Goal: Information Seeking & Learning: Learn about a topic

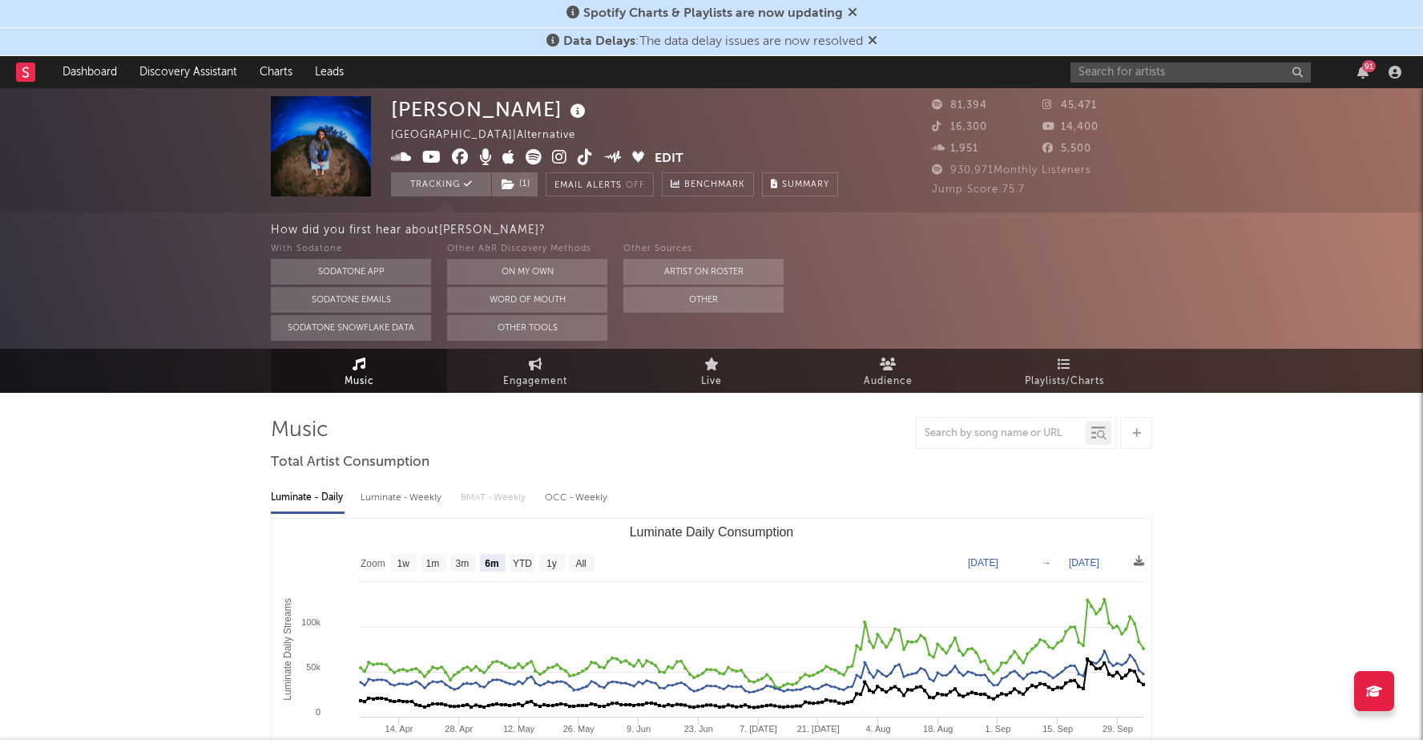
select select "6m"
click at [1123, 69] on input "text" at bounding box center [1191, 73] width 240 height 20
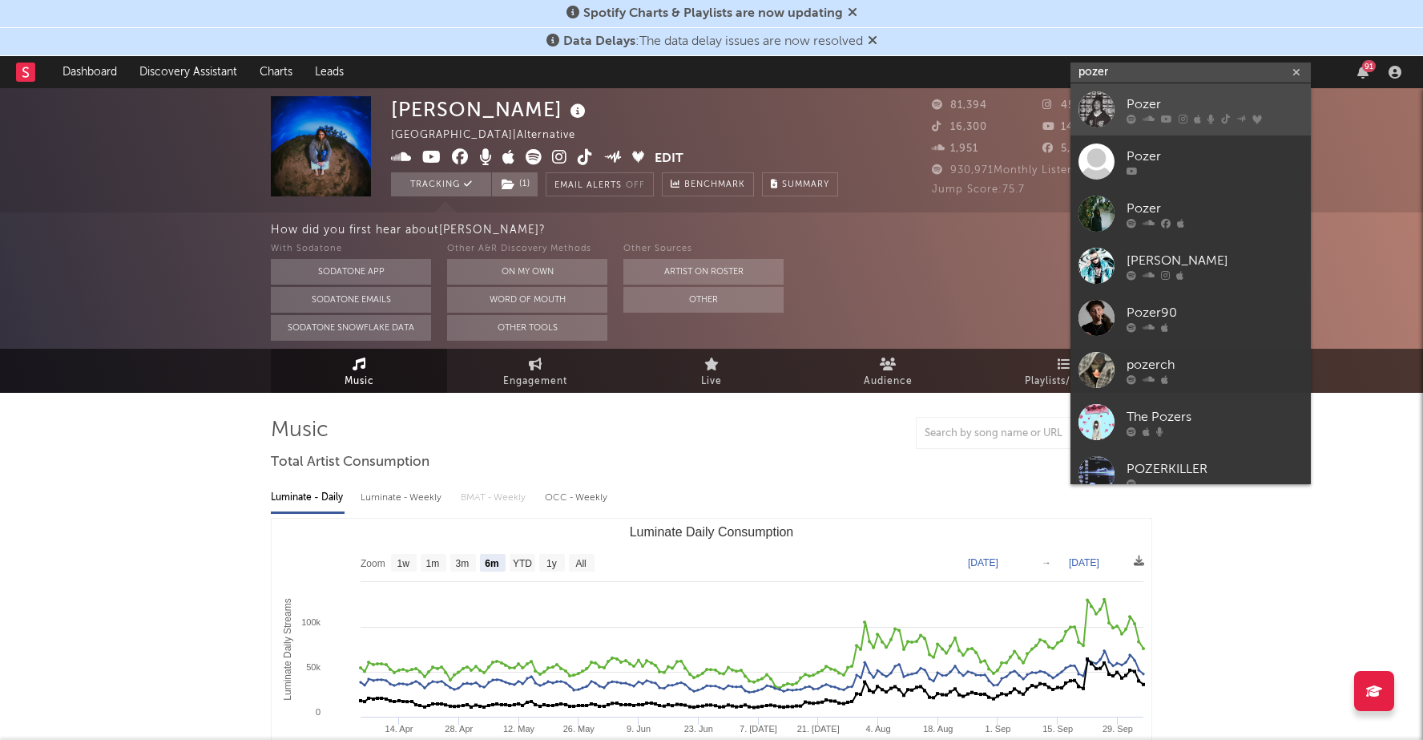
type input "pozer"
click at [1130, 114] on icon at bounding box center [1132, 119] width 10 height 10
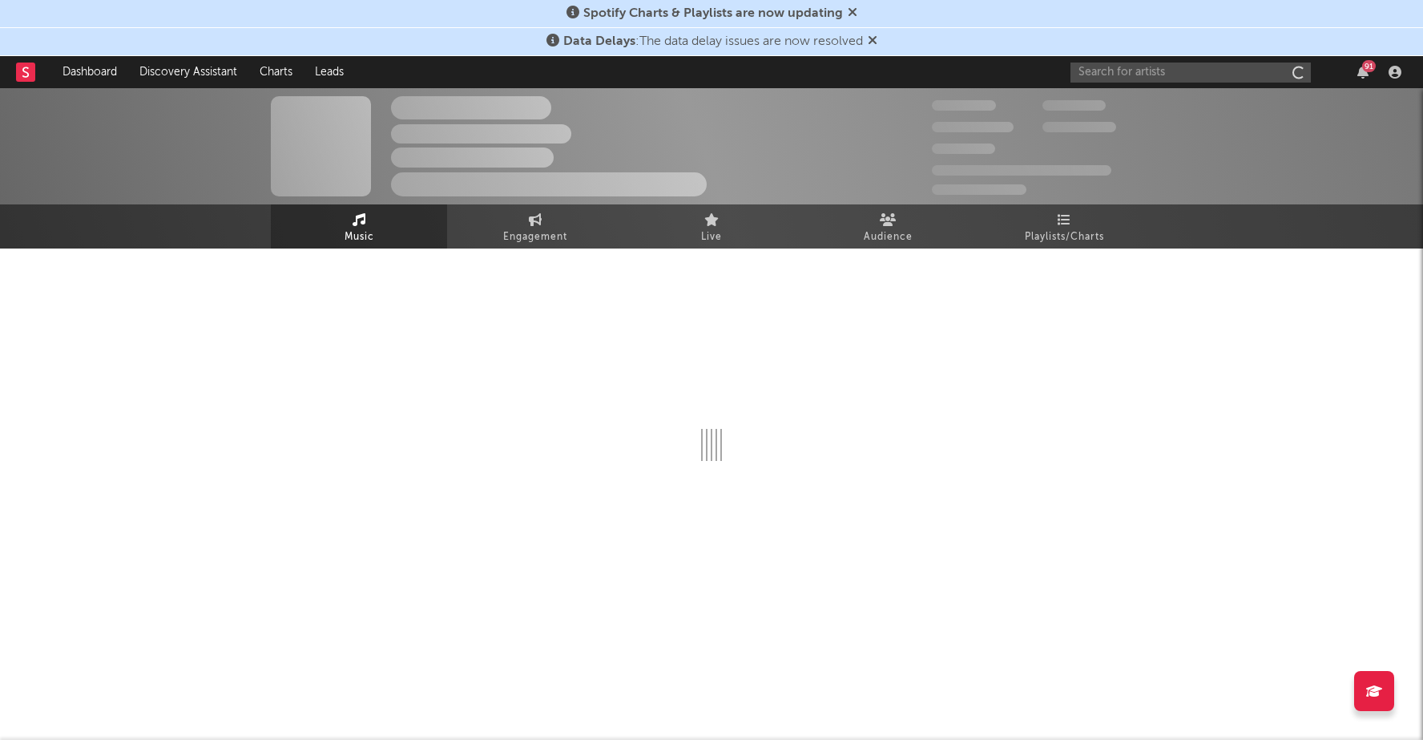
scroll to position [39, 0]
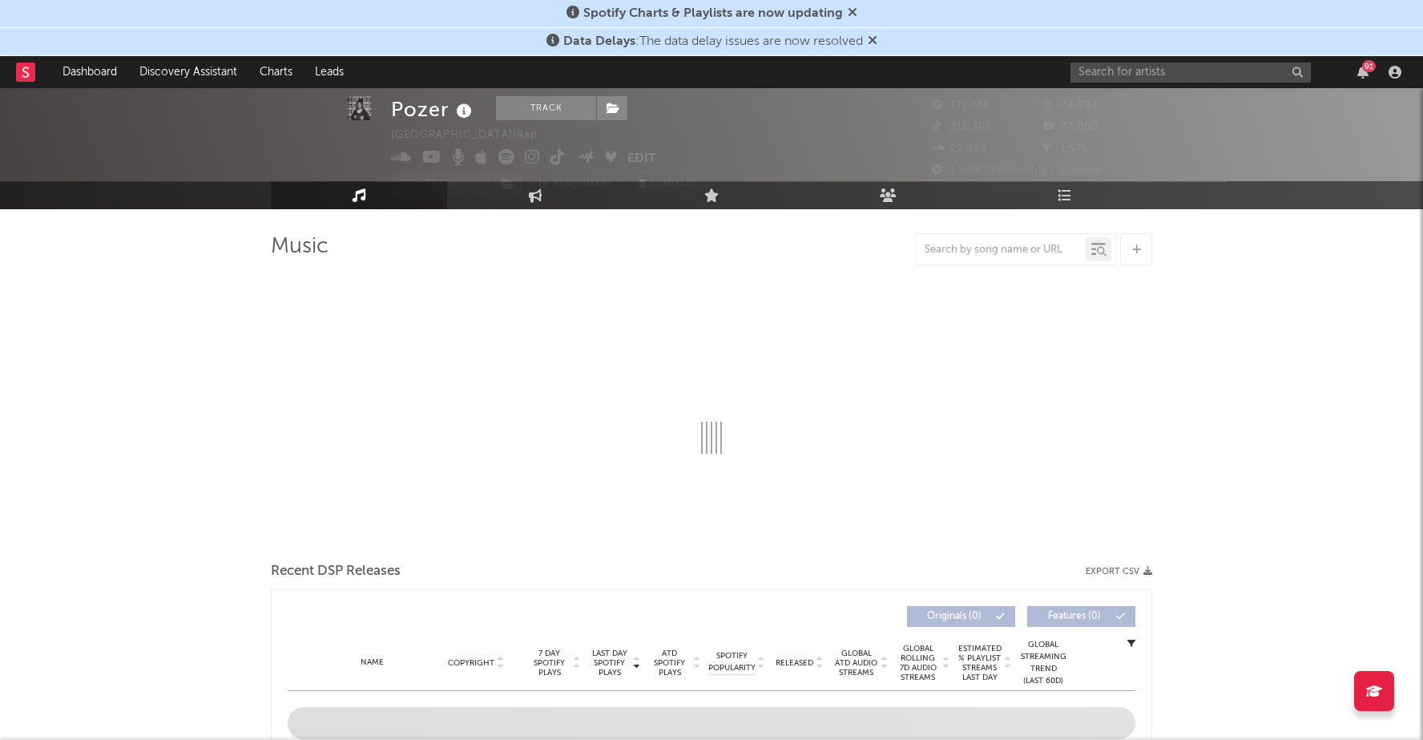
select select "6m"
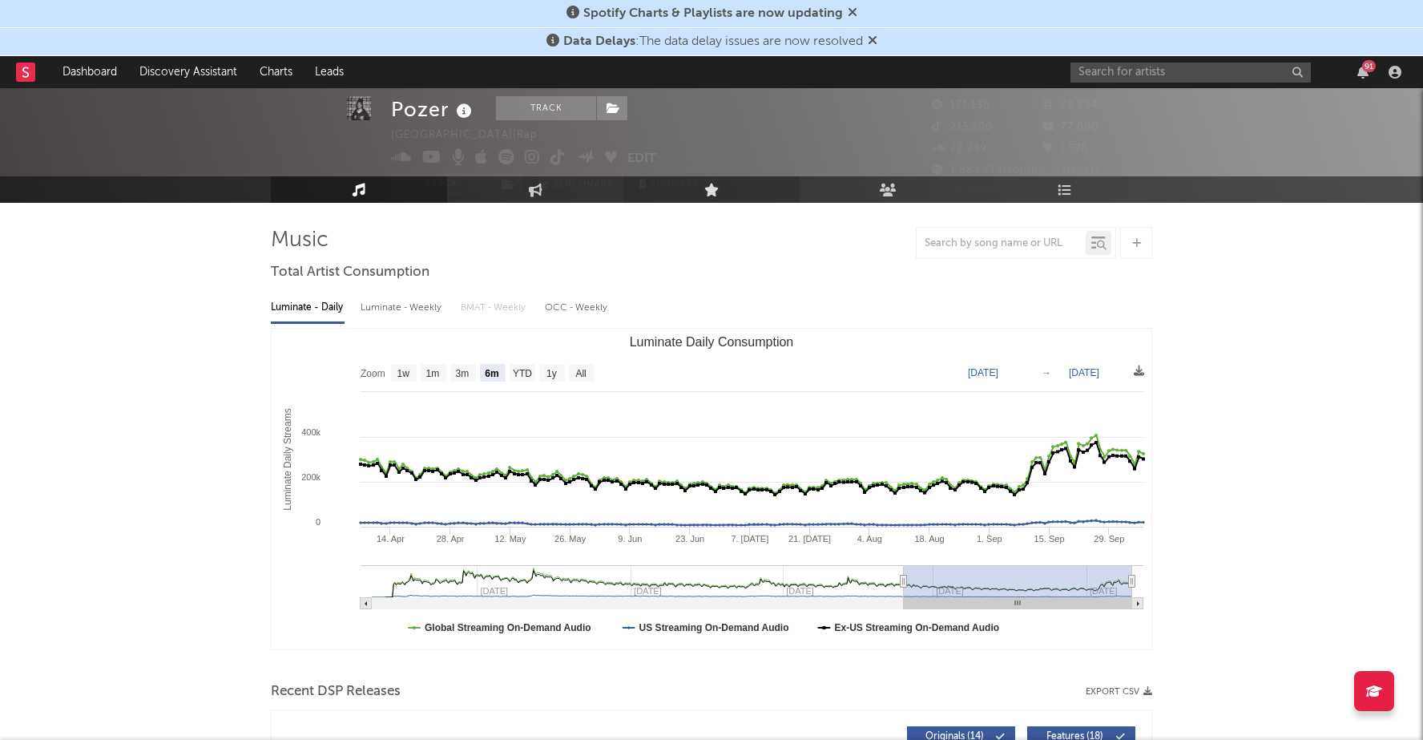
scroll to position [49, 0]
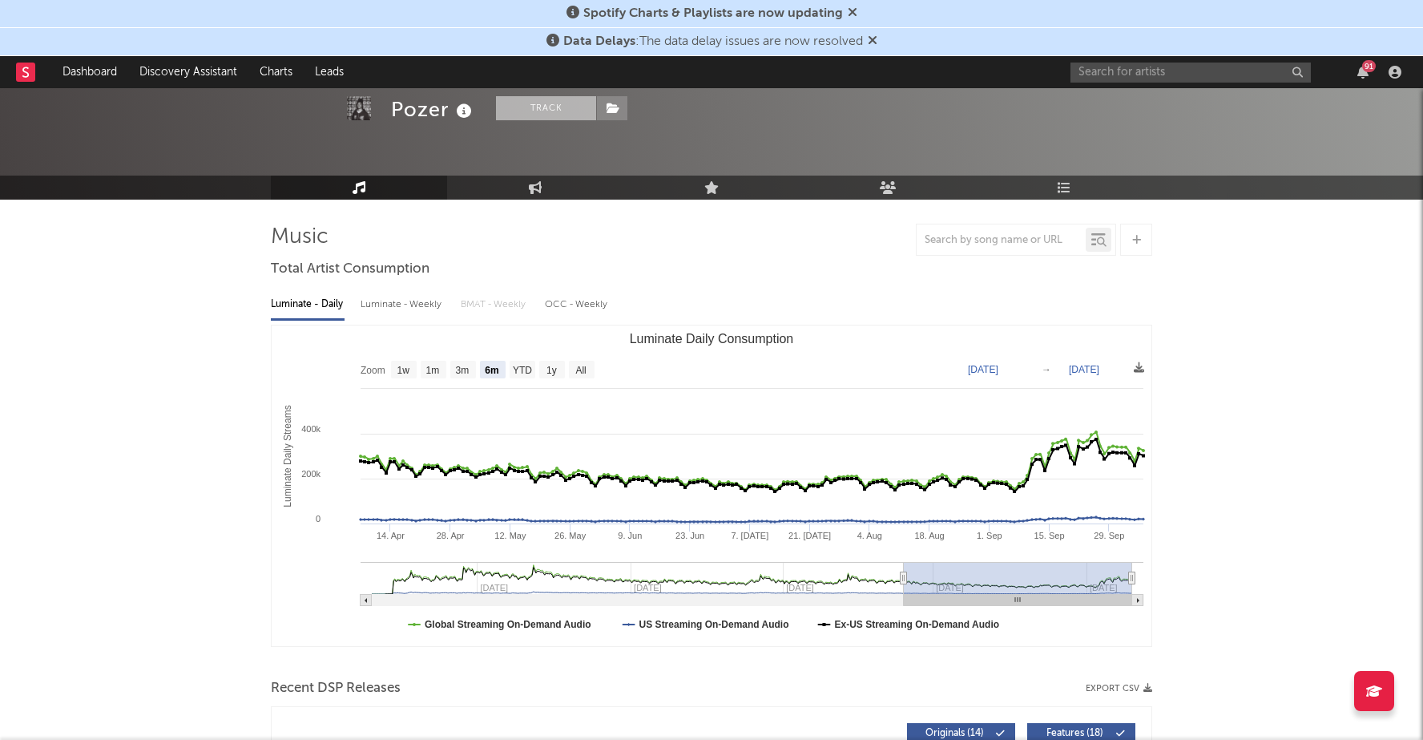
click at [556, 104] on button "Track" at bounding box center [546, 108] width 100 height 24
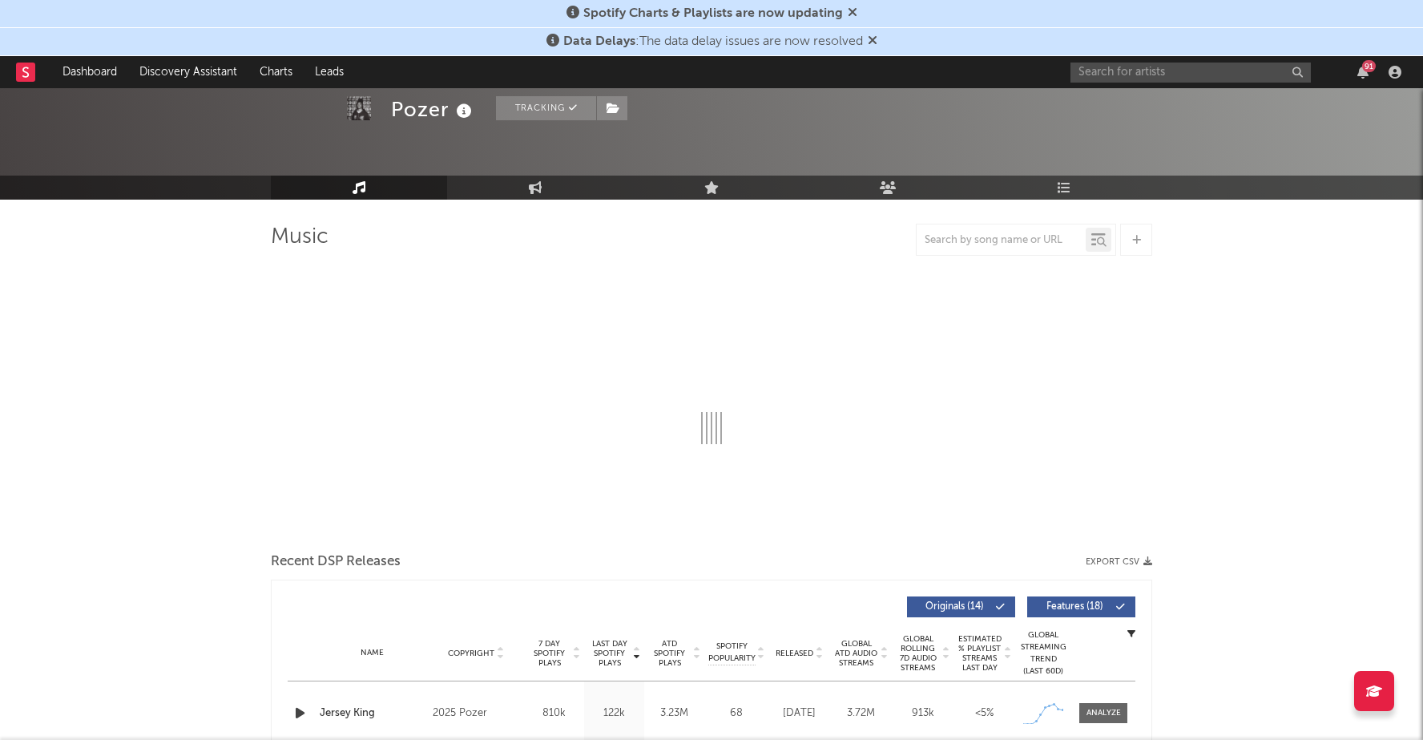
select select "6m"
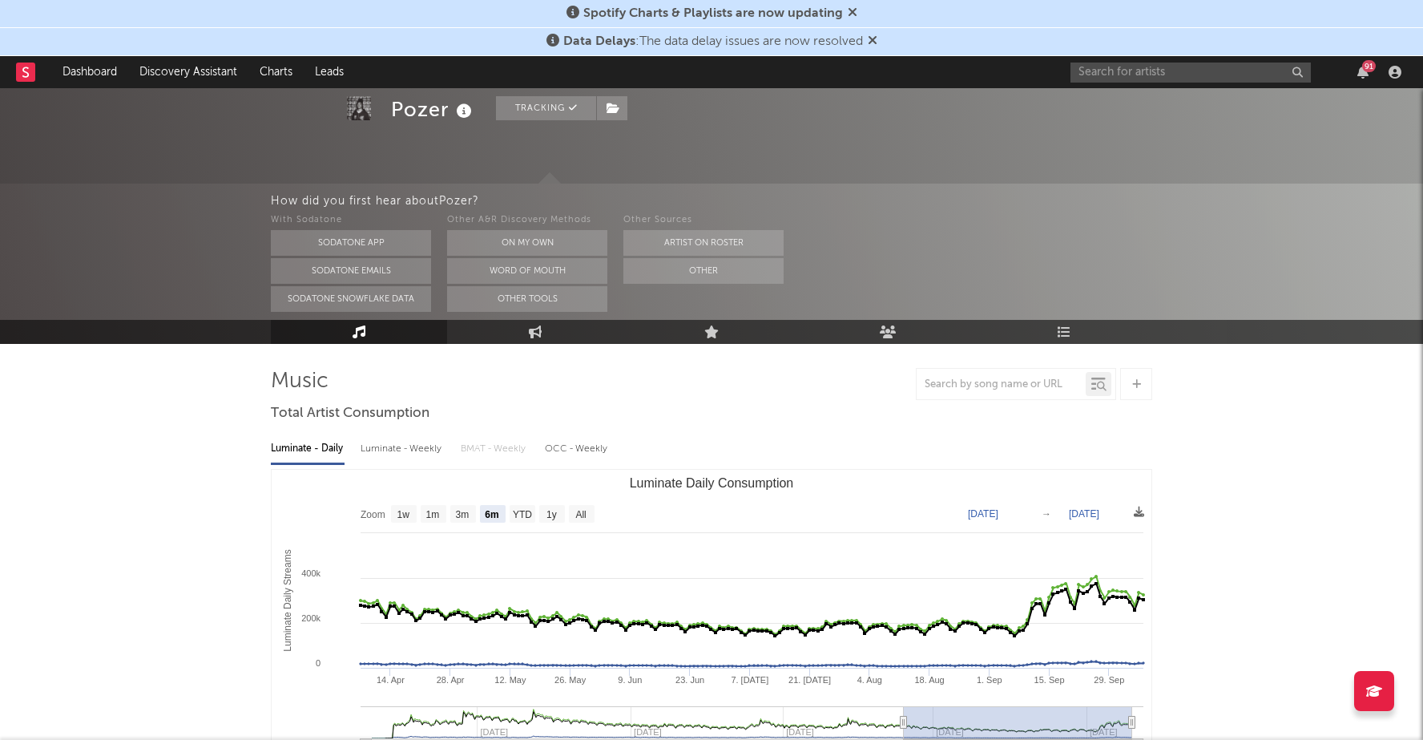
scroll to position [193, 0]
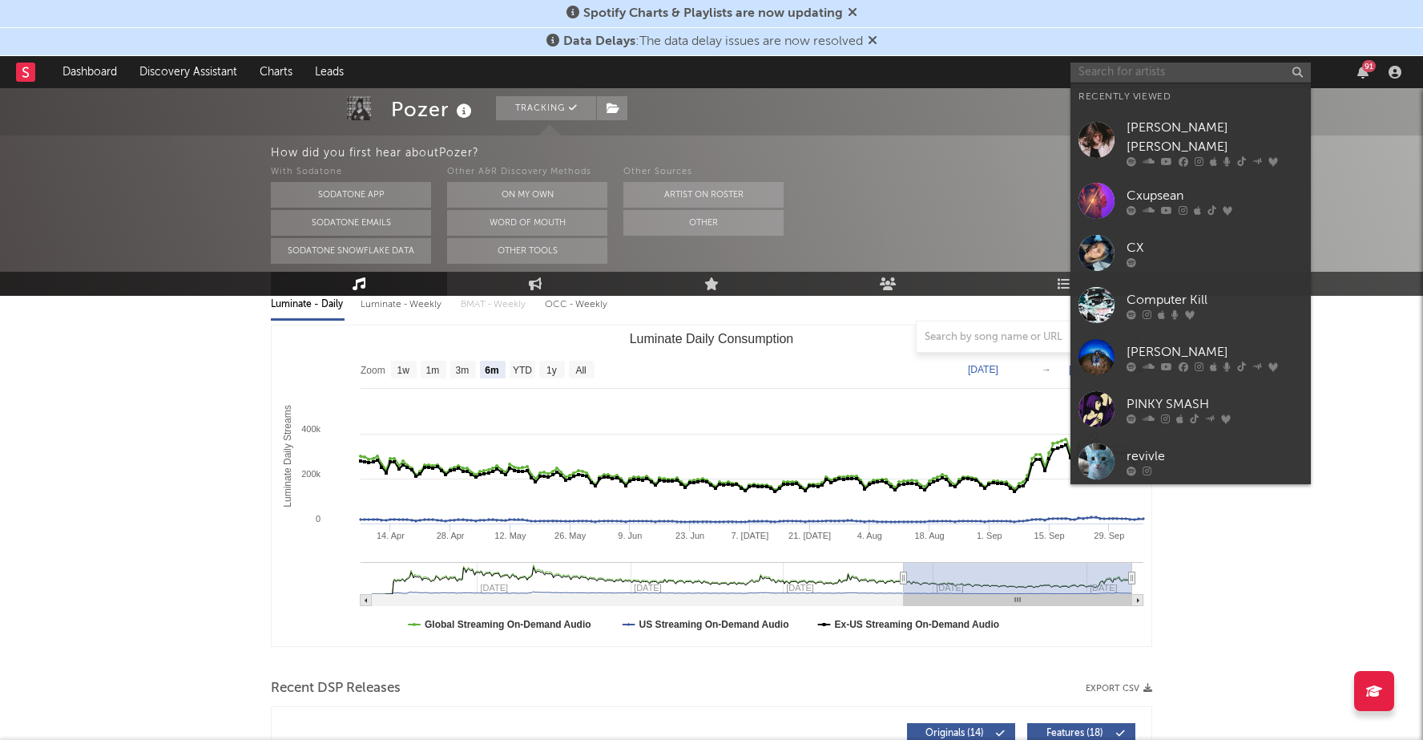
click at [1172, 71] on input "text" at bounding box center [1191, 73] width 240 height 20
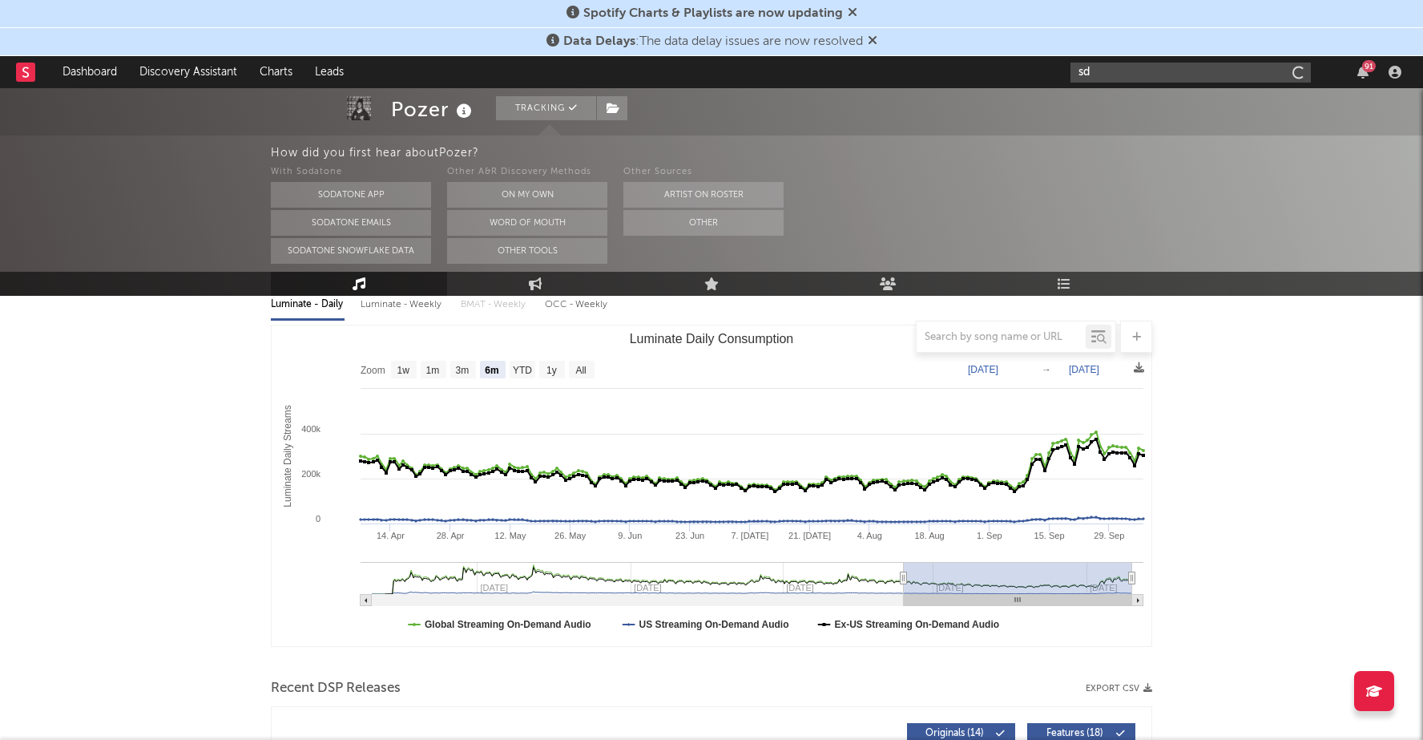
type input "s"
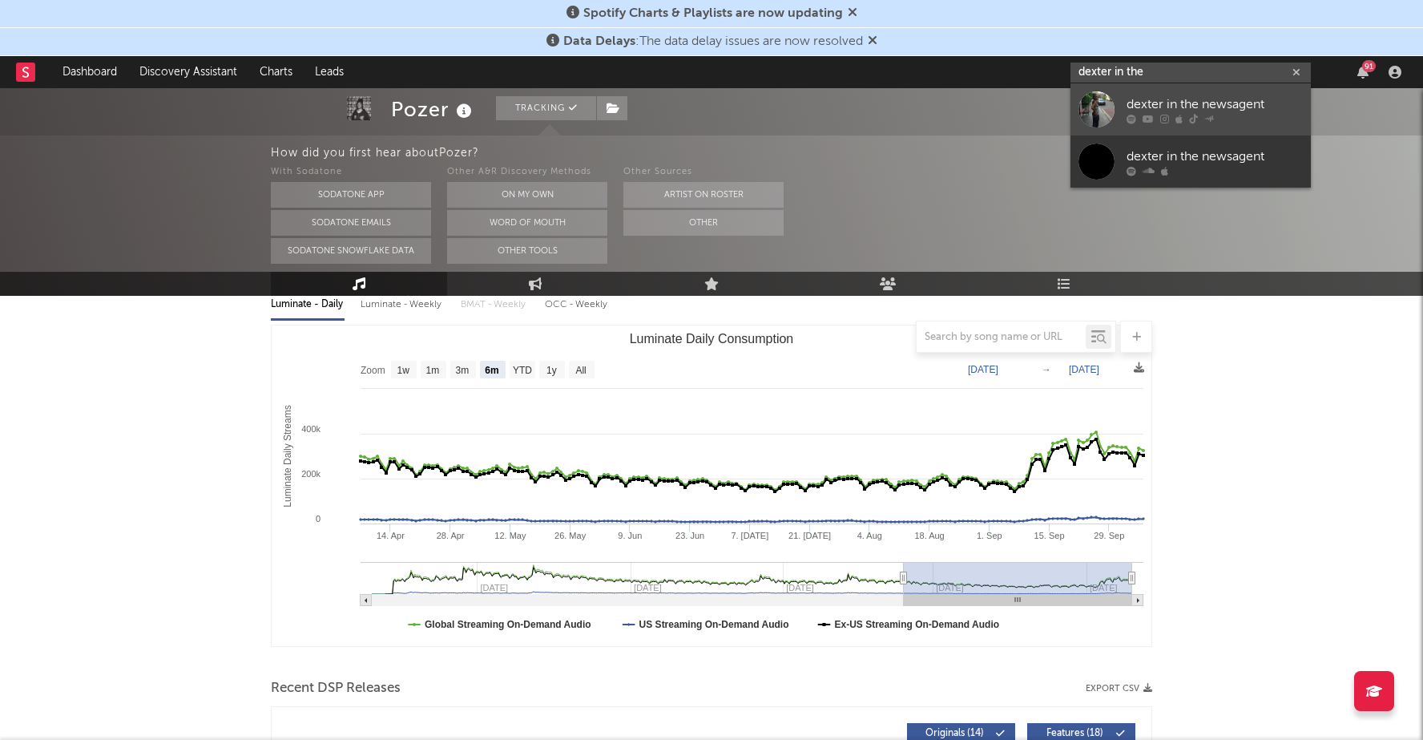
type input "dexter in the"
click at [1244, 96] on div "dexter in the newsagent" at bounding box center [1215, 104] width 176 height 19
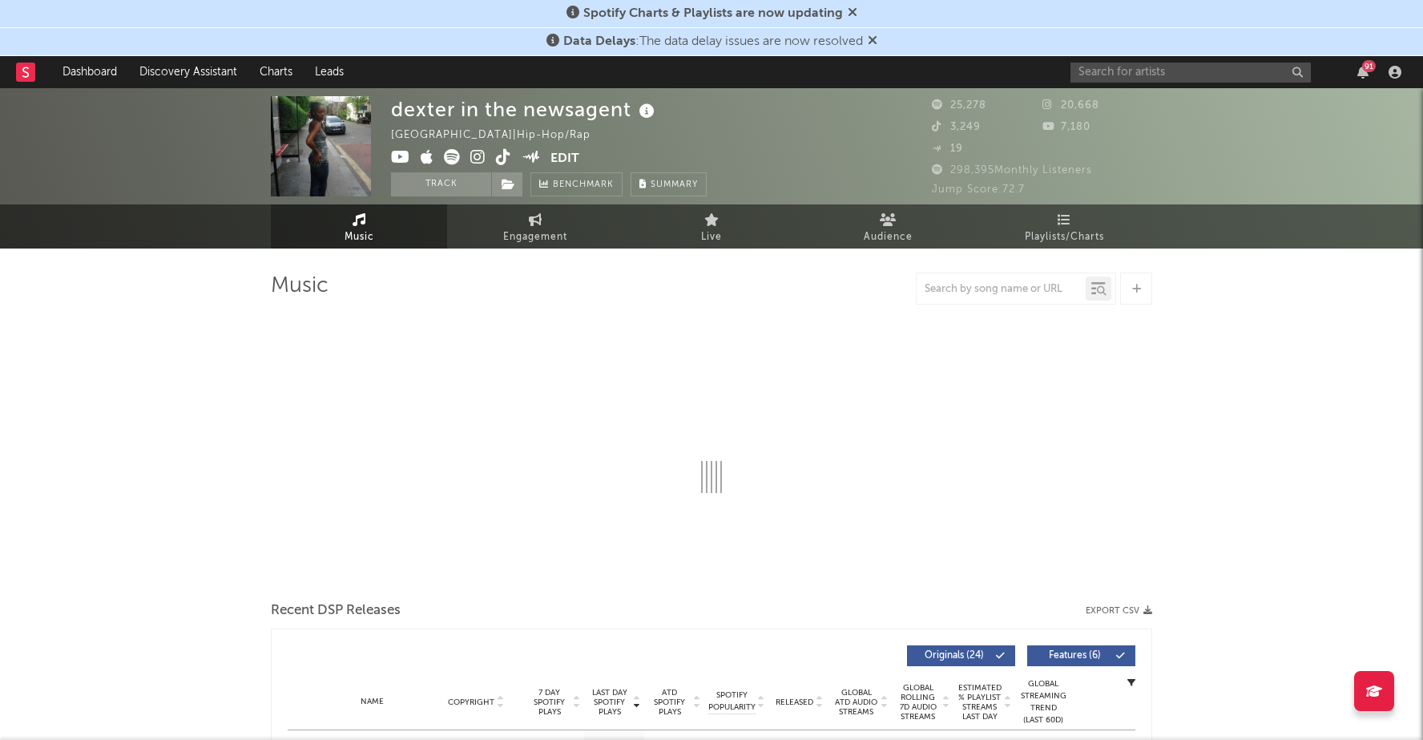
select select "6m"
